Goal: Navigation & Orientation: Go to known website

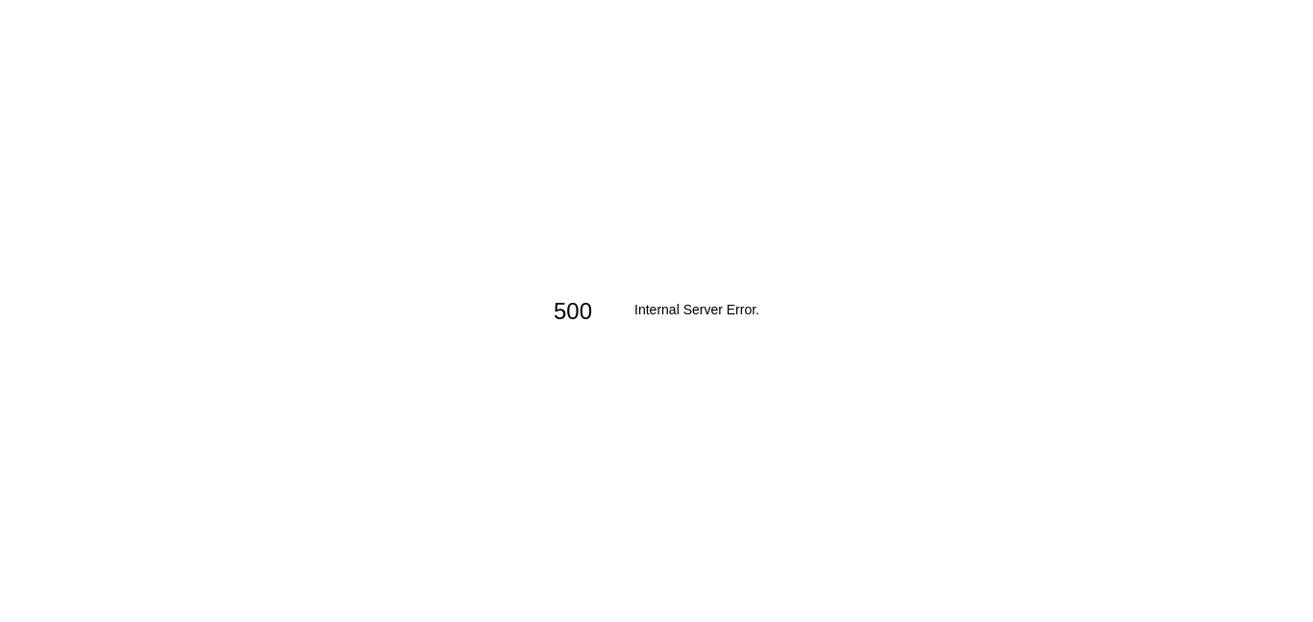
click at [211, 281] on div "500 Internal Server Error ." at bounding box center [656, 311] width 1313 height 622
click at [600, 236] on div "500 Internal Server Error ." at bounding box center [656, 311] width 1313 height 622
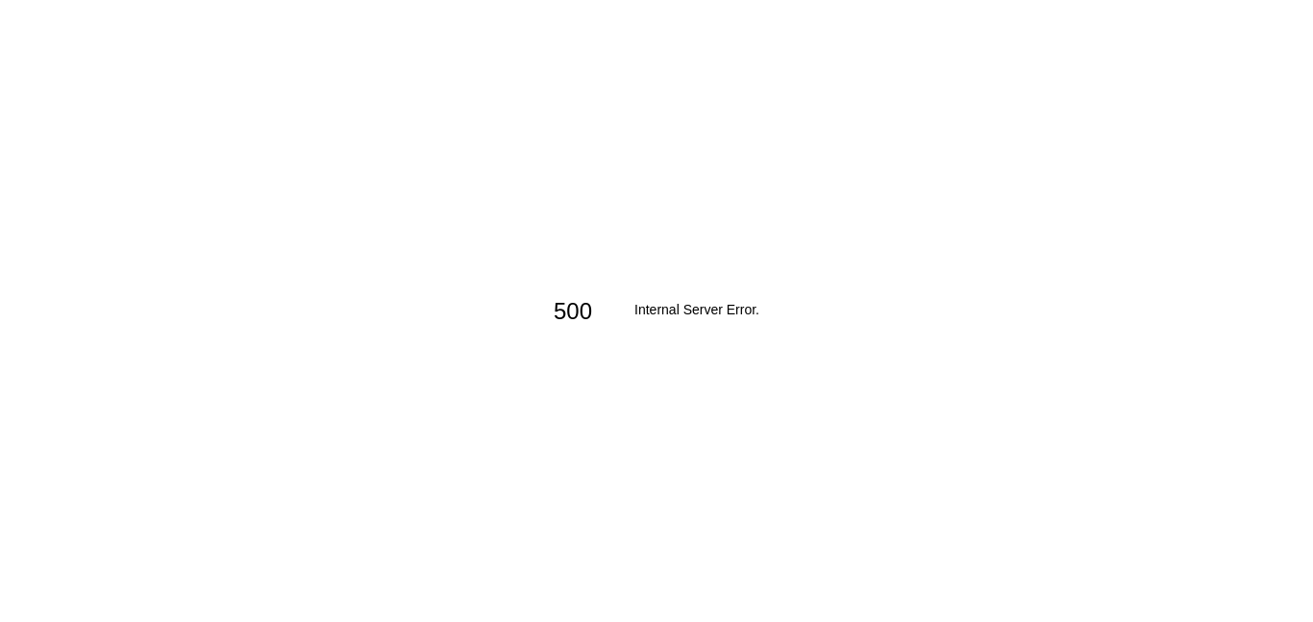
click at [600, 236] on div "500 Internal Server Error ." at bounding box center [656, 311] width 1313 height 622
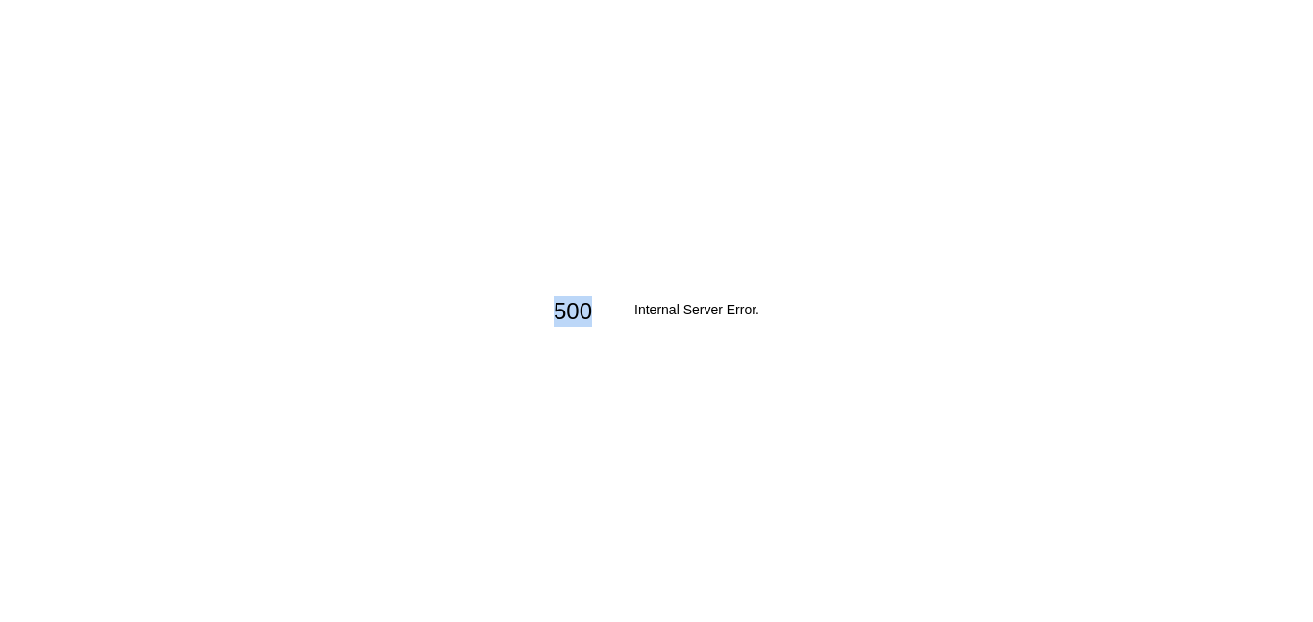
click at [600, 236] on div "500 Internal Server Error ." at bounding box center [656, 311] width 1313 height 622
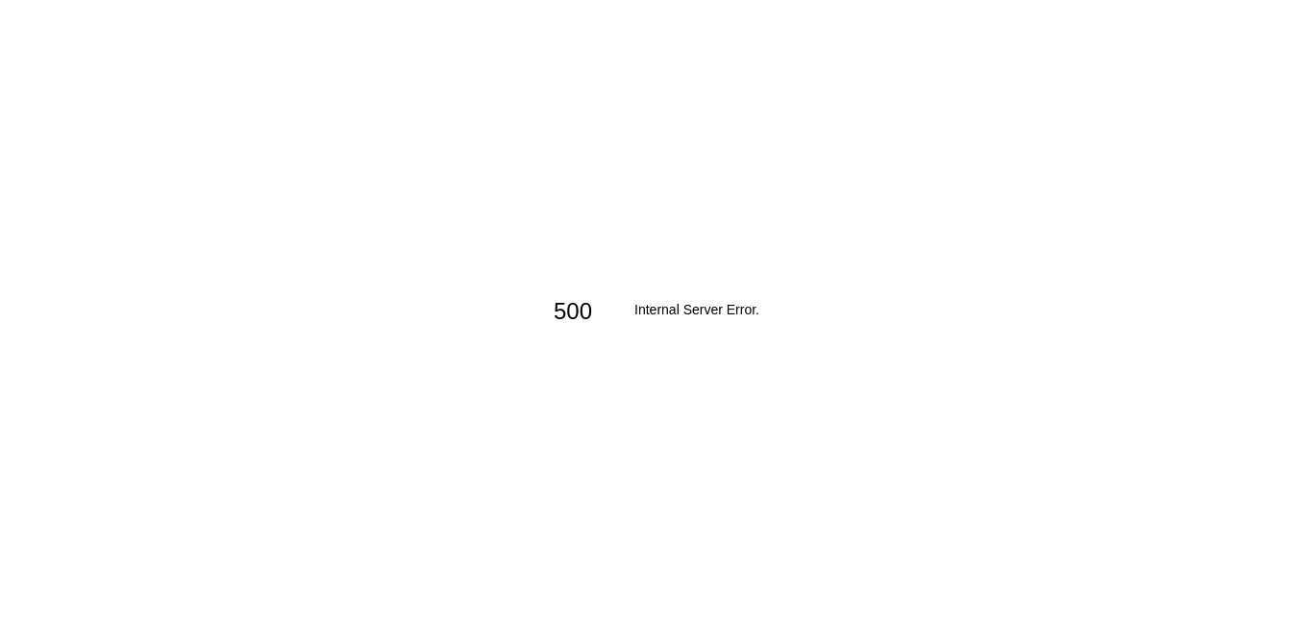
click at [600, 236] on div "500 Internal Server Error ." at bounding box center [656, 311] width 1313 height 622
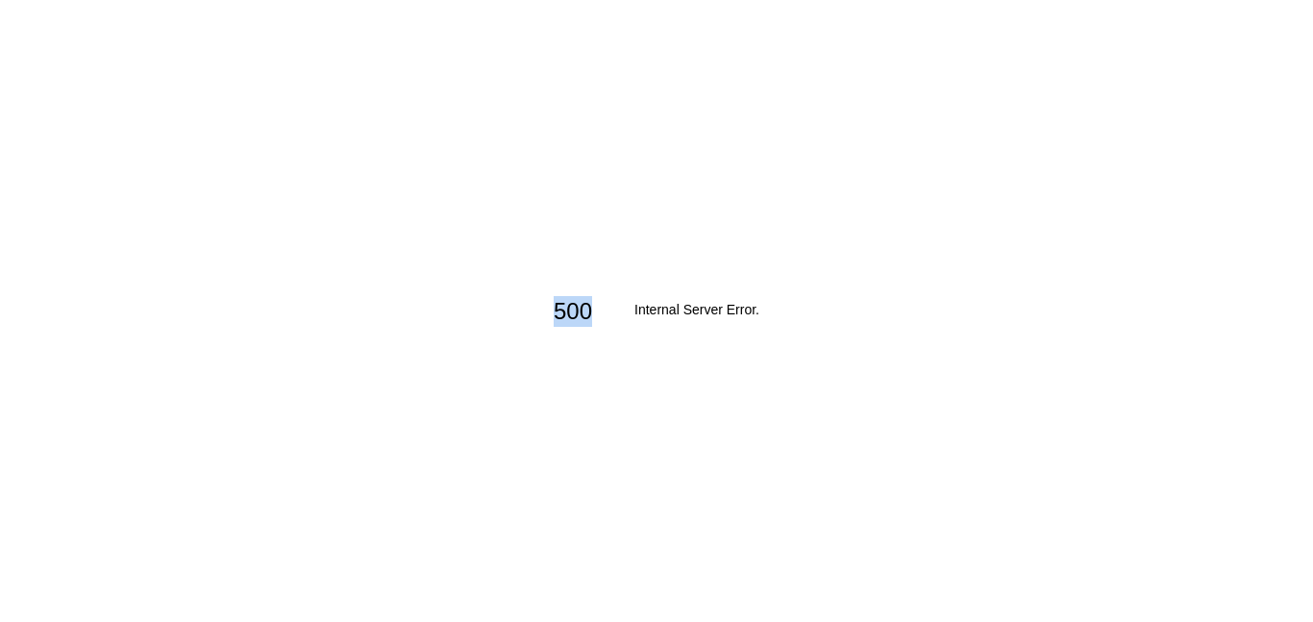
click at [600, 236] on div "500 Internal Server Error ." at bounding box center [656, 311] width 1313 height 622
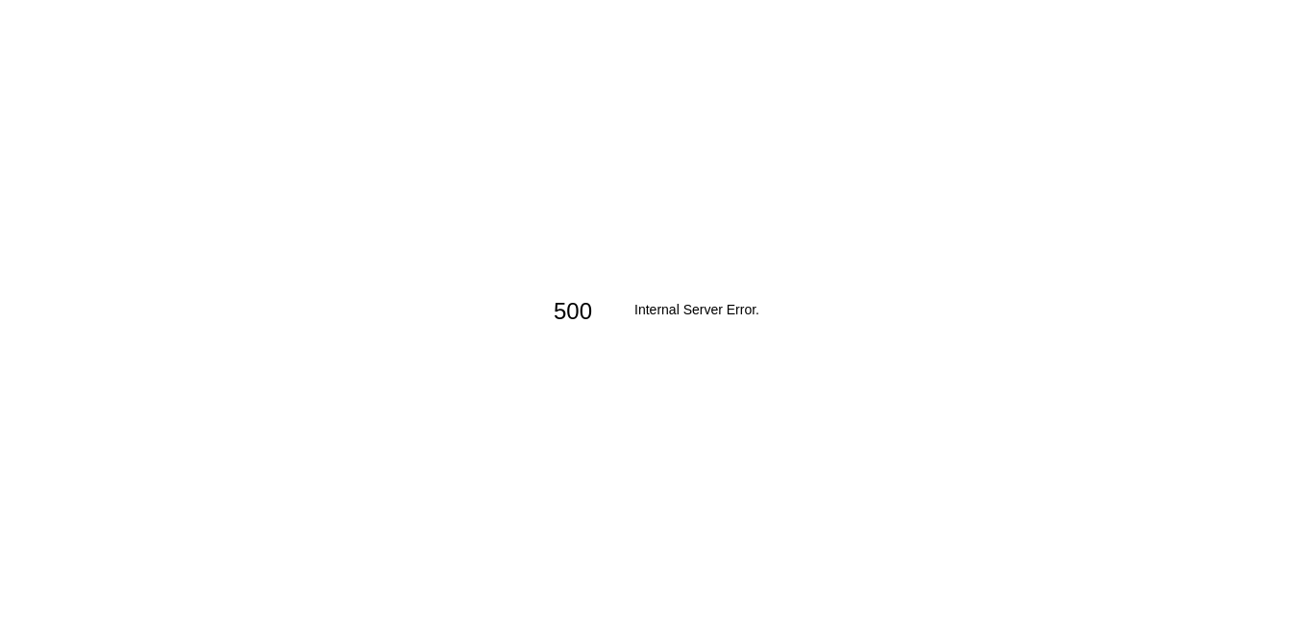
click at [600, 236] on div "500 Internal Server Error ." at bounding box center [656, 311] width 1313 height 622
click at [599, 235] on div "500 Internal Server Error ." at bounding box center [656, 311] width 1313 height 622
click at [598, 232] on div "500 Internal Server Error ." at bounding box center [656, 311] width 1313 height 622
